Goal: Task Accomplishment & Management: Manage account settings

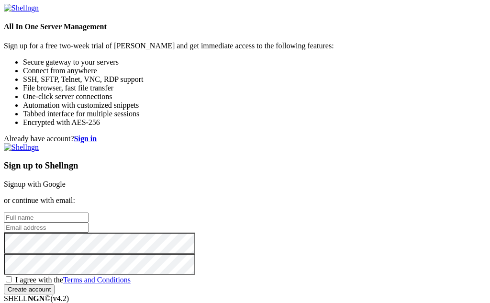
click at [66, 180] on link "Signup with Google" at bounding box center [35, 184] width 62 height 8
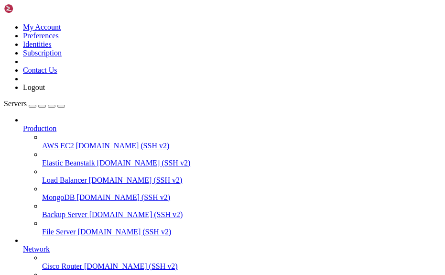
click at [33, 106] on div "button" at bounding box center [33, 106] width 0 height 0
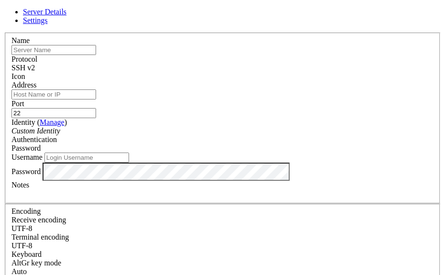
click at [96, 55] on input "text" at bounding box center [53, 50] width 85 height 10
type input "Nube"
click at [96, 99] on input "Address" at bounding box center [53, 94] width 85 height 10
click at [96, 96] on input "Address" at bounding box center [53, 94] width 85 height 10
paste input "[TECHNICAL_ID]"
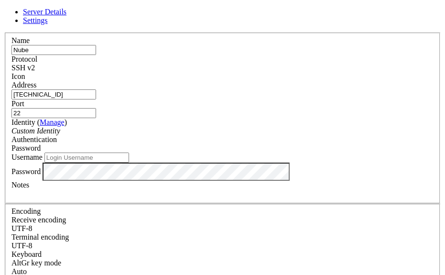
click at [96, 99] on input "[TECHNICAL_ID]" at bounding box center [53, 94] width 85 height 10
type input "[TECHNICAL_ID]"
click at [129, 163] on input "Username" at bounding box center [86, 158] width 85 height 10
type input "a"
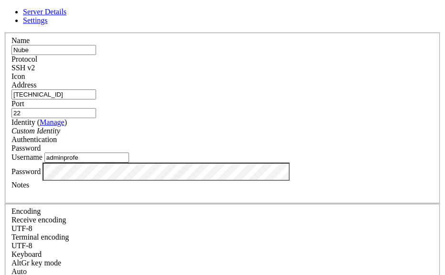
type input "adminprofe"
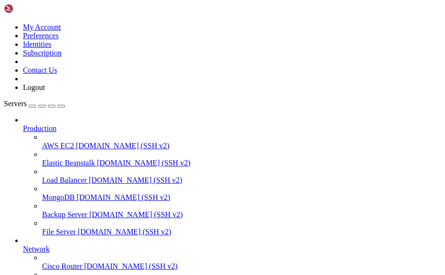
scroll to position [136, 0]
drag, startPoint x: 119, startPoint y: 84, endPoint x: 81, endPoint y: 38, distance: 59.7
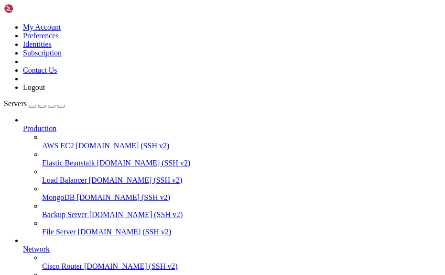
click at [69, 77] on div "My Account Preferences Identities Subscription Contact Us Logout Servers Produc…" at bounding box center [222, 277] width 437 height 546
